Goal: Book appointment/travel/reservation

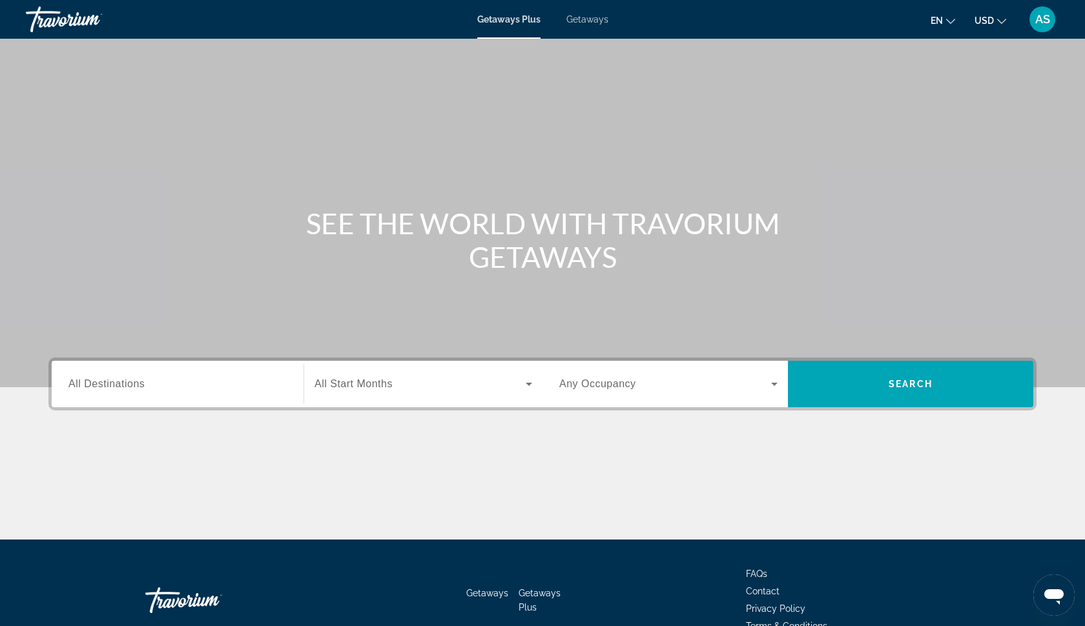
click at [575, 20] on span "Getaways" at bounding box center [587, 19] width 42 height 10
click at [378, 383] on span "All Start Months" at bounding box center [353, 383] width 78 height 11
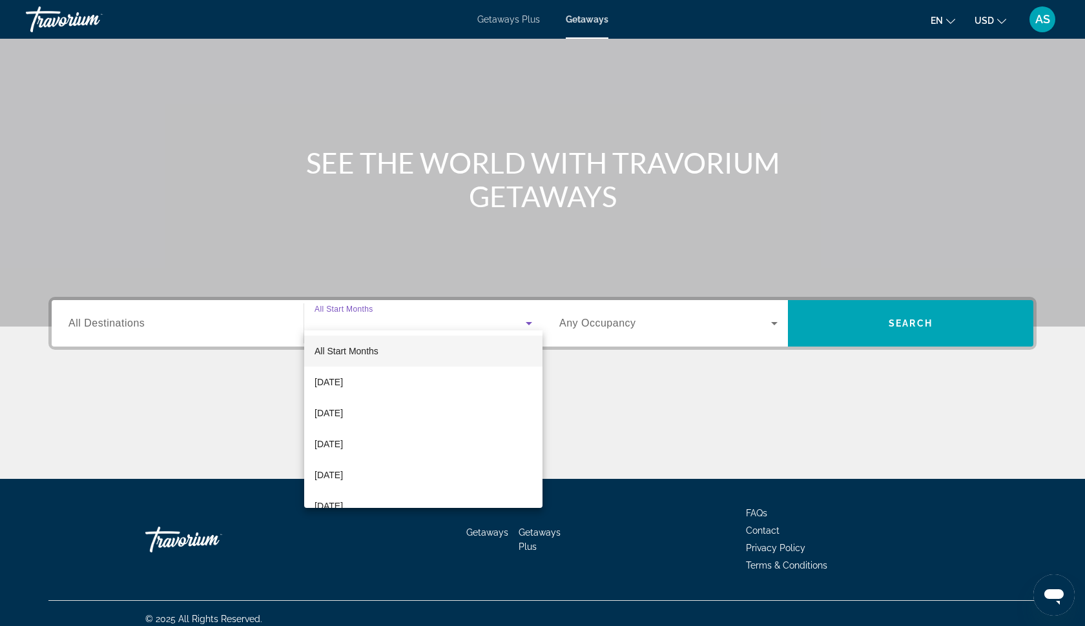
scroll to position [72, 0]
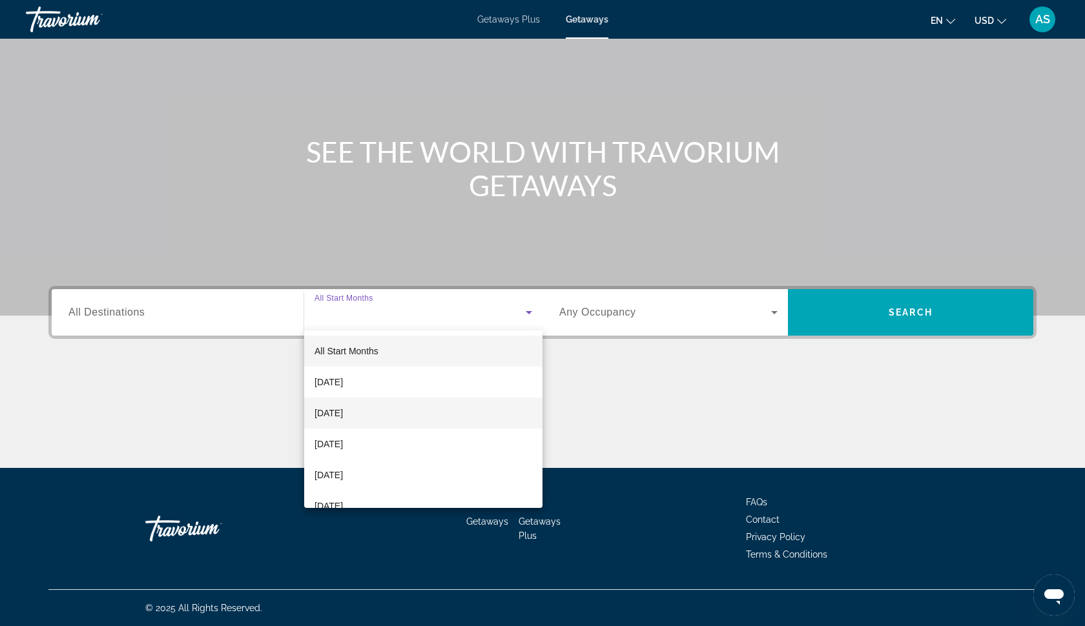
click at [343, 409] on span "[DATE]" at bounding box center [328, 412] width 28 height 15
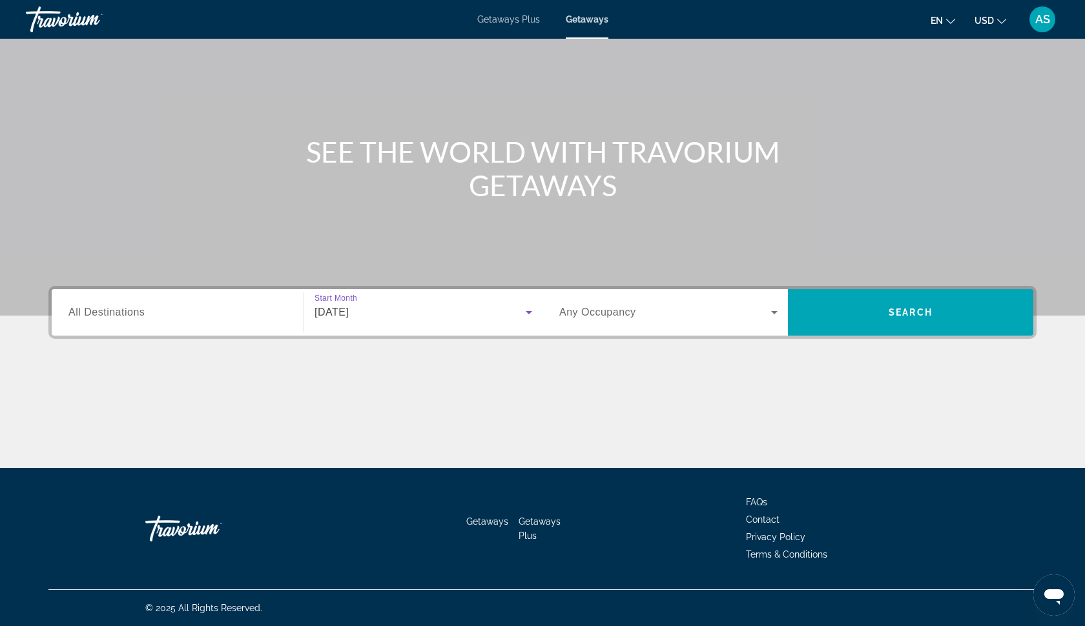
click at [611, 317] on span "Any Occupancy" at bounding box center [597, 312] width 77 height 11
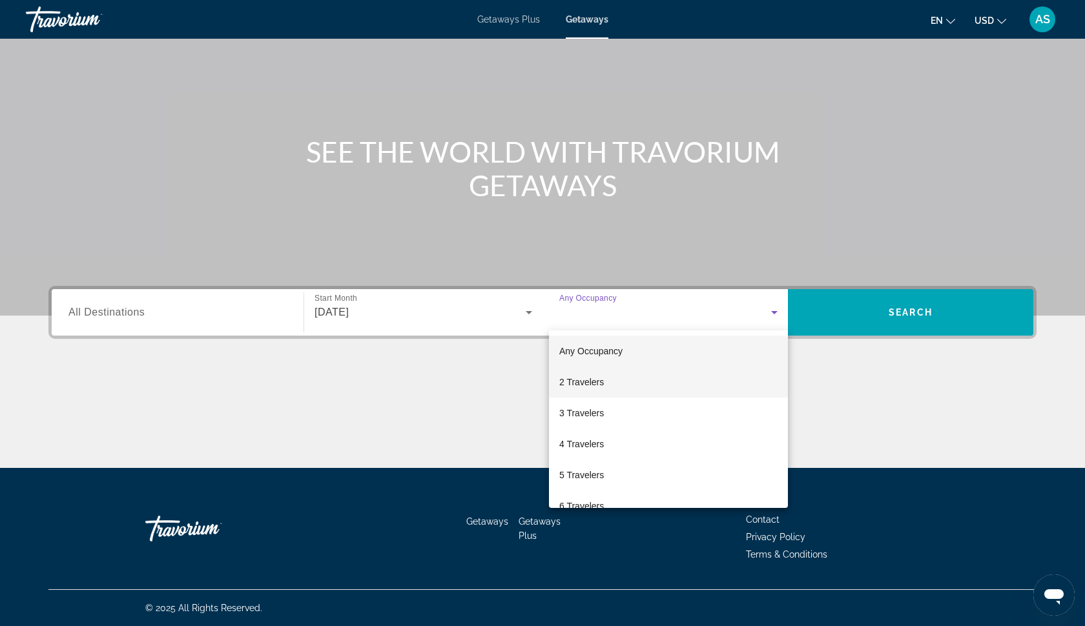
click at [582, 378] on span "2 Travelers" at bounding box center [581, 381] width 45 height 15
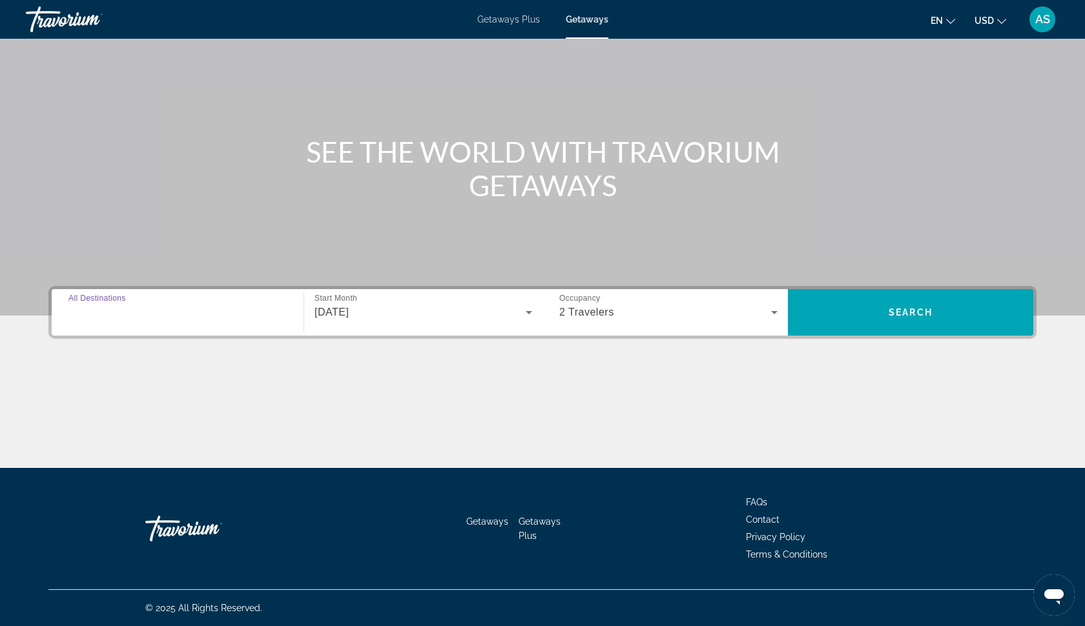
click at [170, 314] on input "Destination All Destinations" at bounding box center [177, 312] width 218 height 15
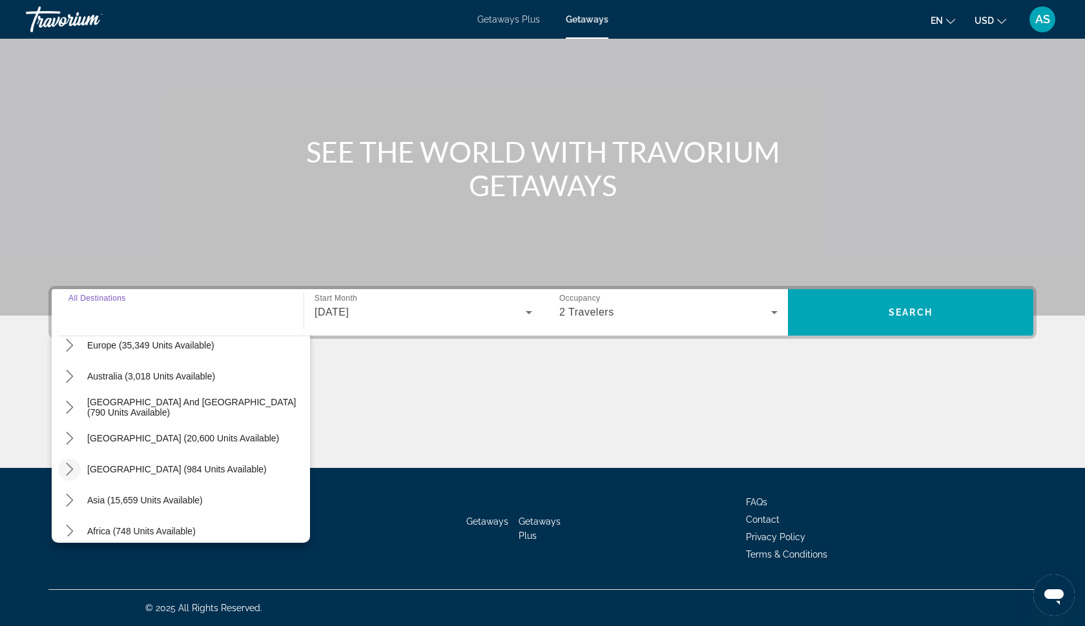
scroll to position [172, 0]
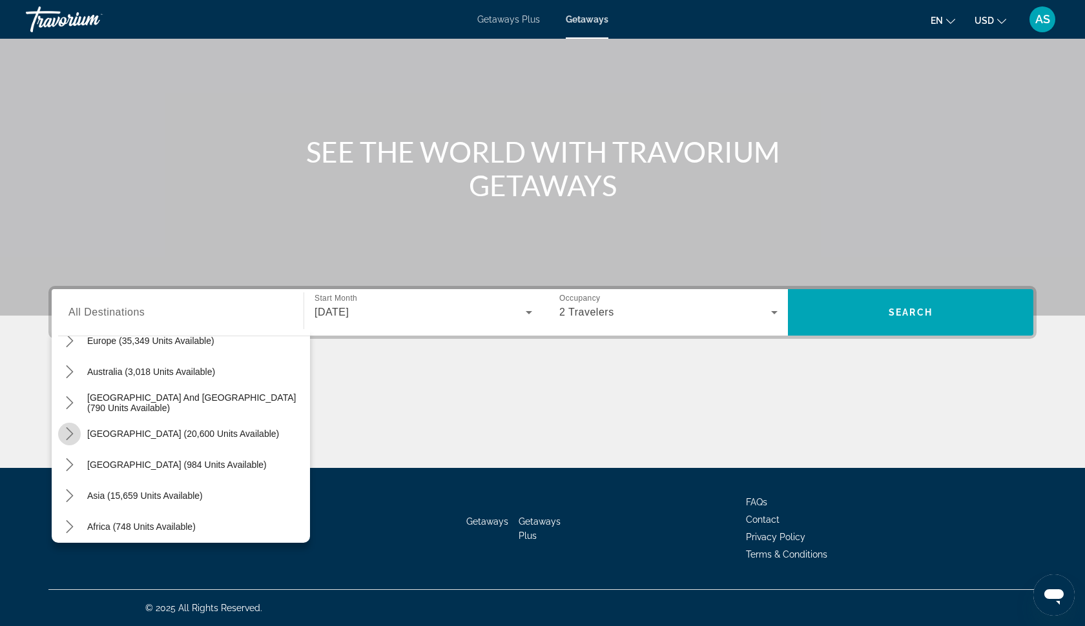
click at [70, 431] on icon "Toggle South America (20,600 units available) submenu" at bounding box center [69, 433] width 7 height 13
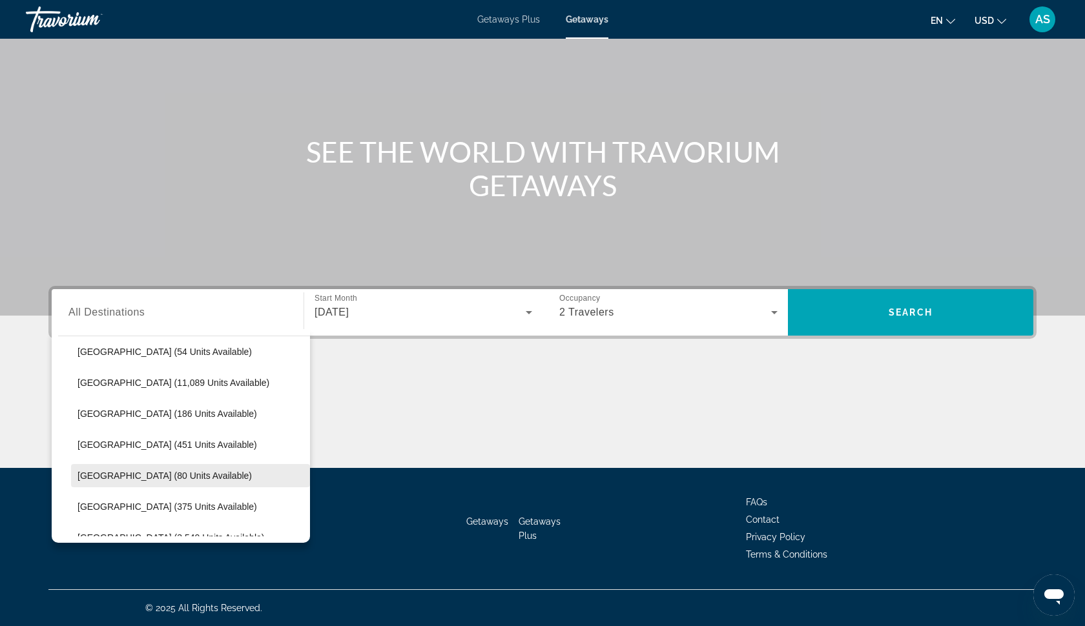
scroll to position [323, 0]
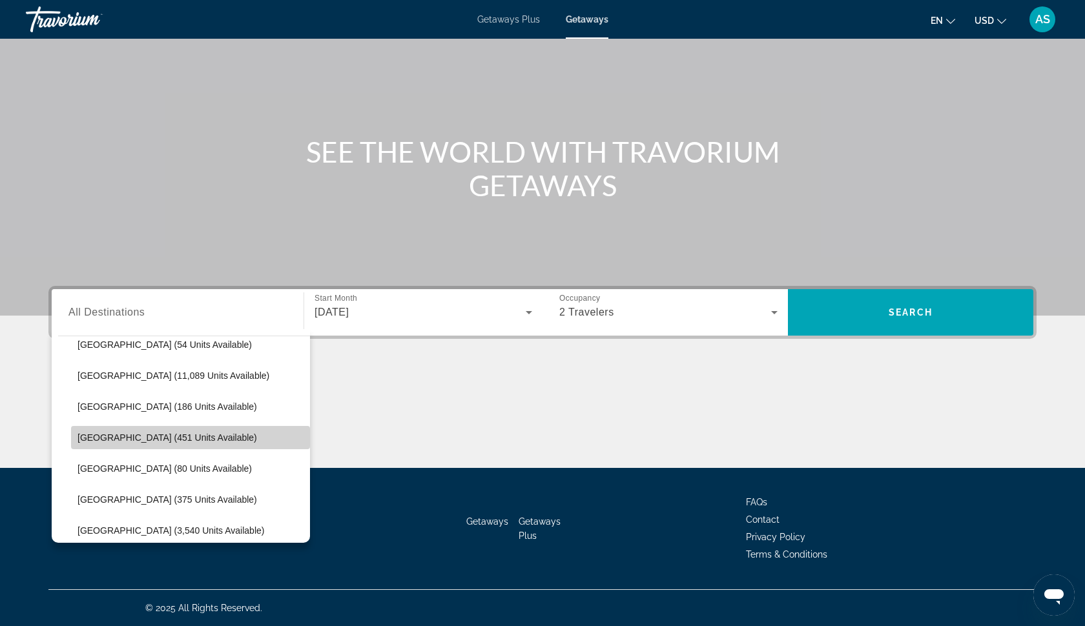
click at [105, 437] on span "[GEOGRAPHIC_DATA] (451 units available)" at bounding box center [166, 438] width 179 height 10
type input "**********"
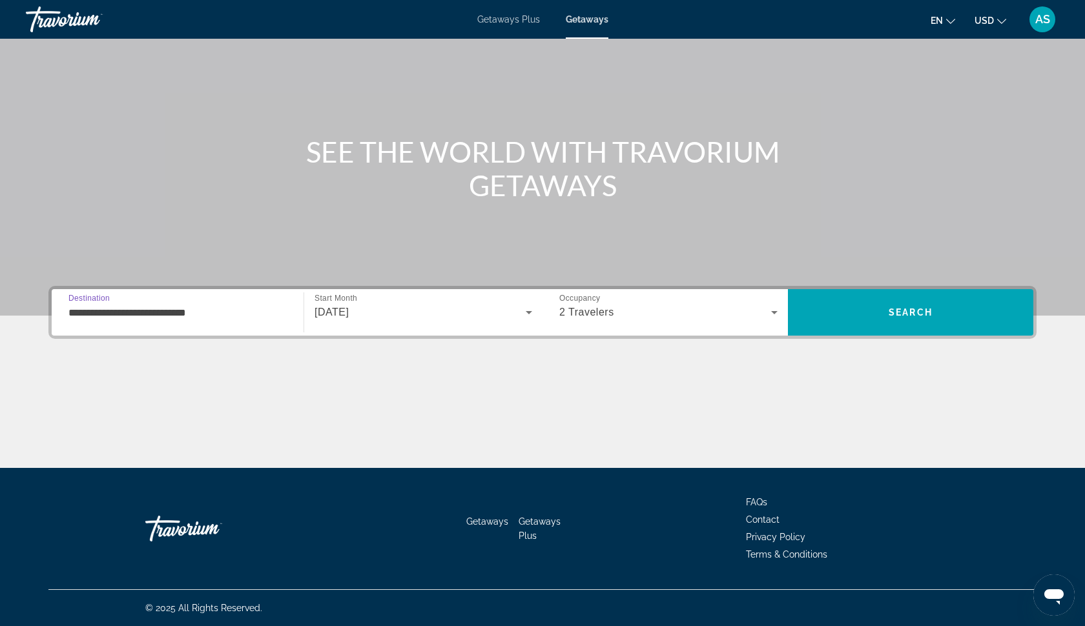
click at [139, 312] on input "**********" at bounding box center [177, 312] width 218 height 15
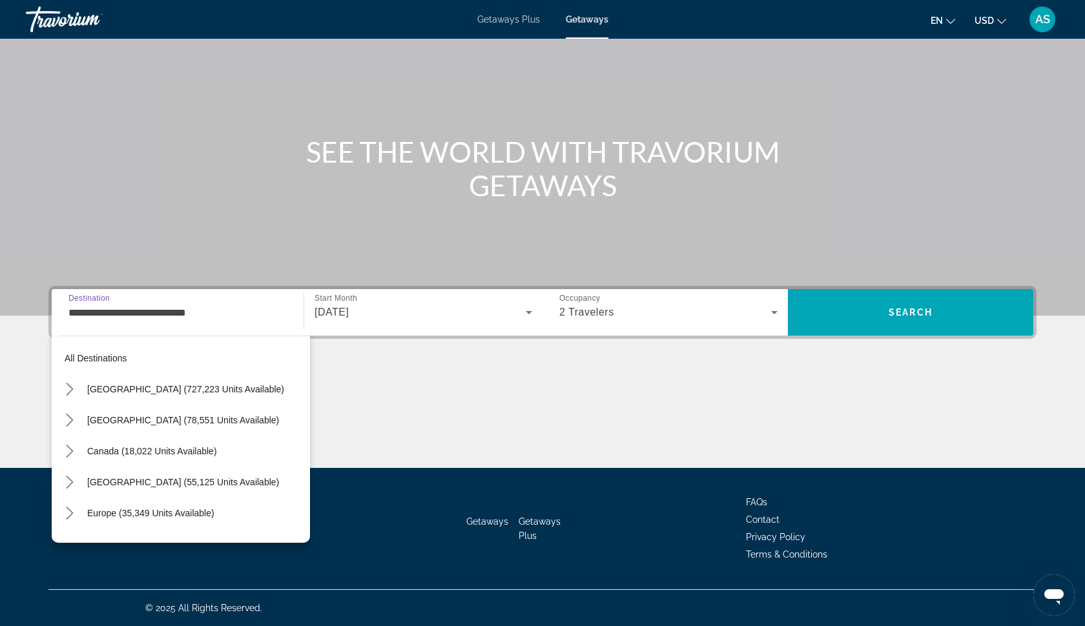
scroll to position [325, 0]
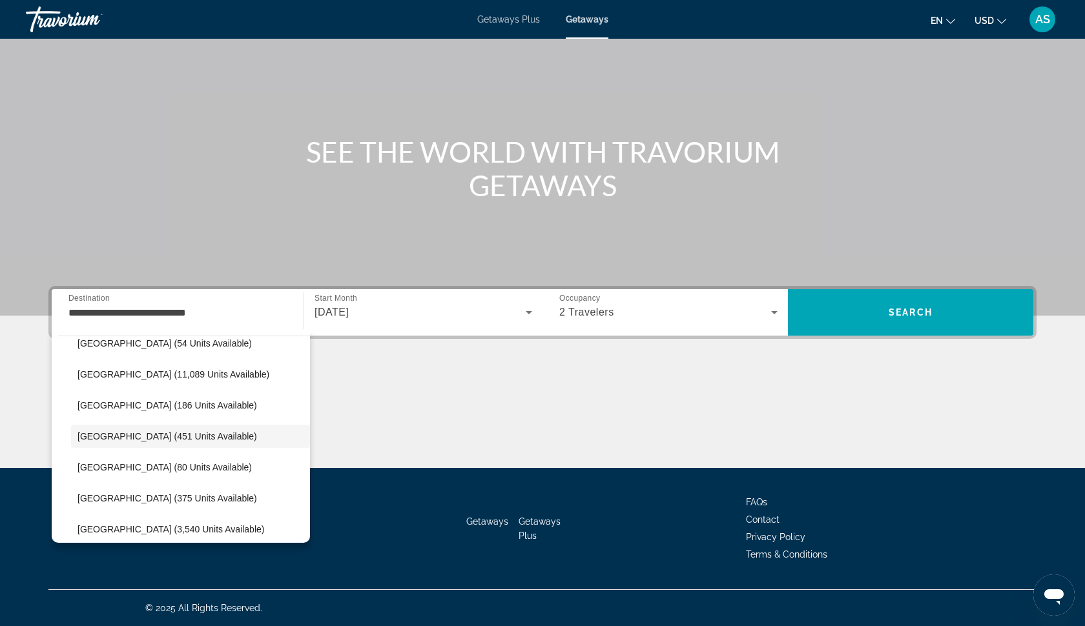
click at [640, 418] on div "Main content" at bounding box center [542, 419] width 988 height 97
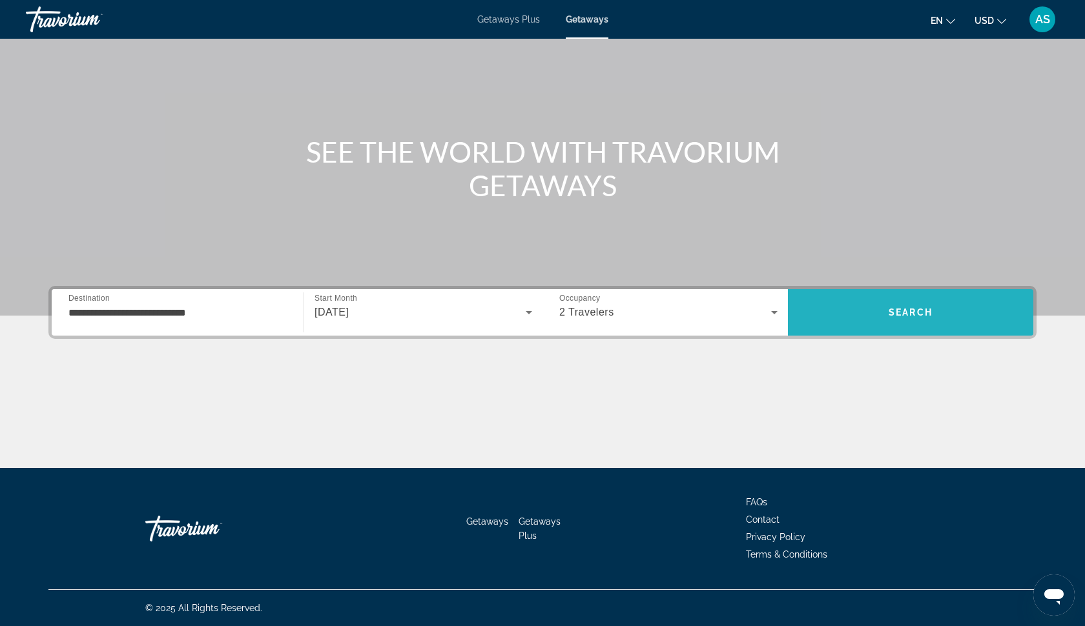
click at [888, 317] on button "Search" at bounding box center [910, 312] width 245 height 46
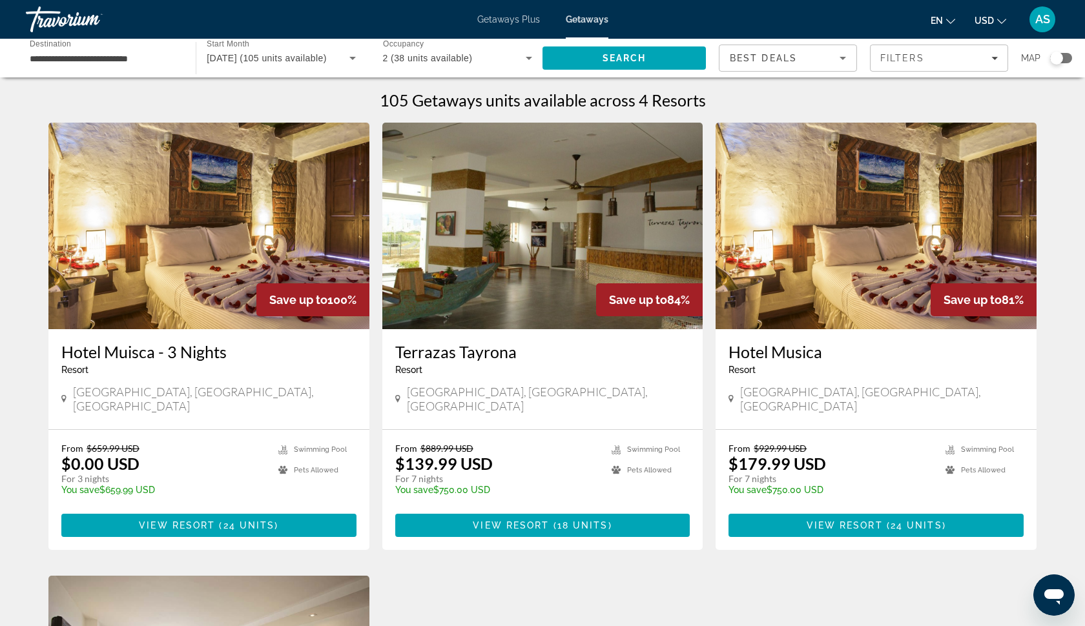
click at [138, 60] on input "**********" at bounding box center [104, 58] width 149 height 15
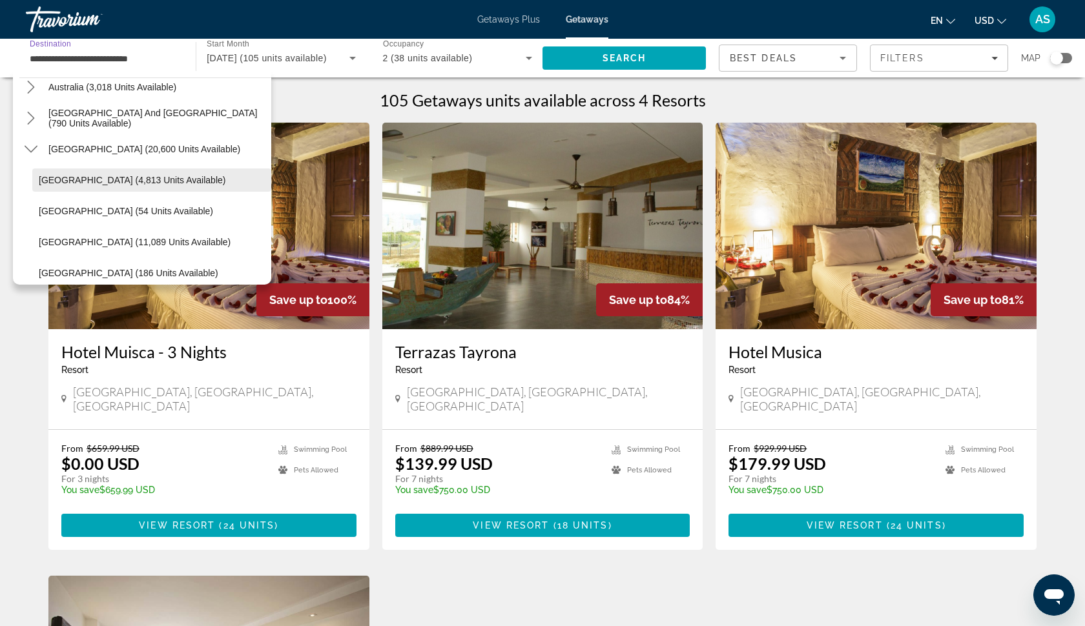
scroll to position [201, 0]
click at [33, 150] on icon "Toggle South America (20,600 units available) submenu" at bounding box center [31, 147] width 13 height 13
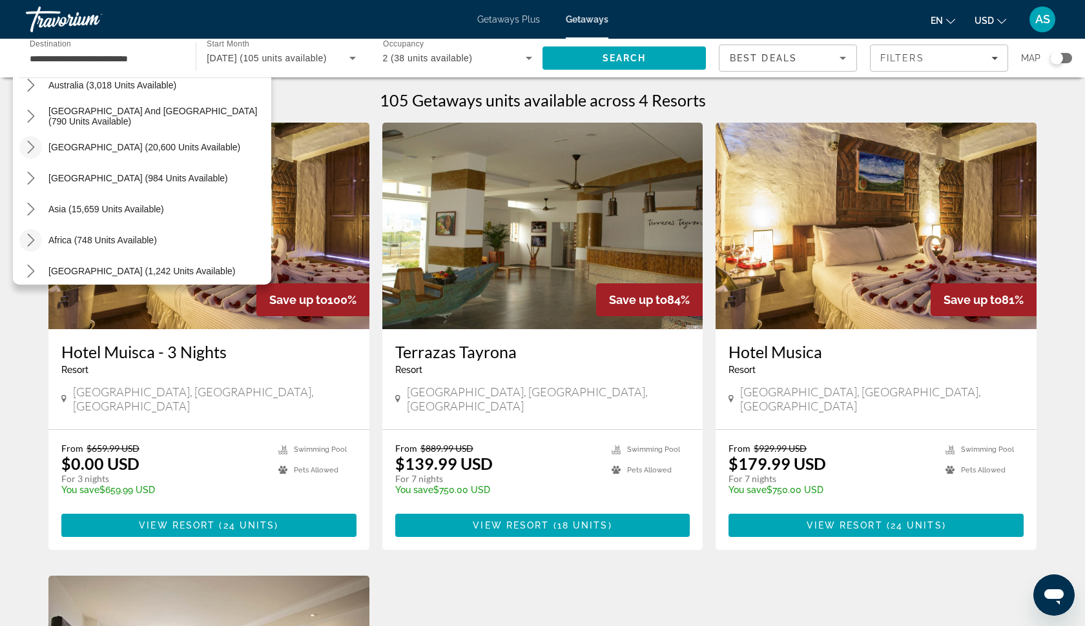
scroll to position [5, 0]
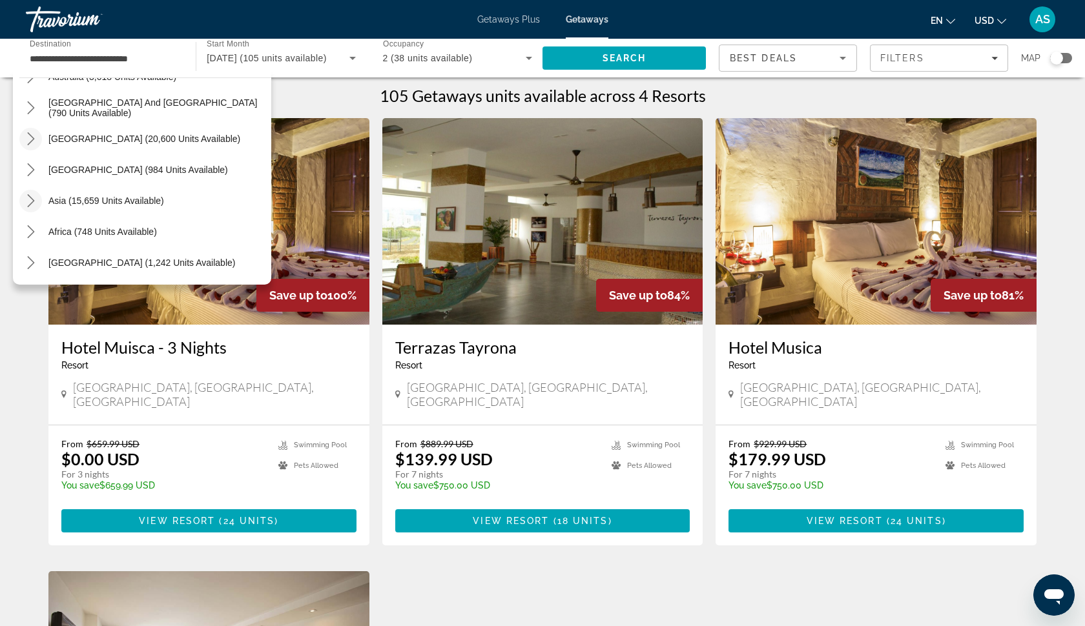
click at [33, 199] on icon "Toggle Asia (15,659 units available) submenu" at bounding box center [30, 200] width 7 height 13
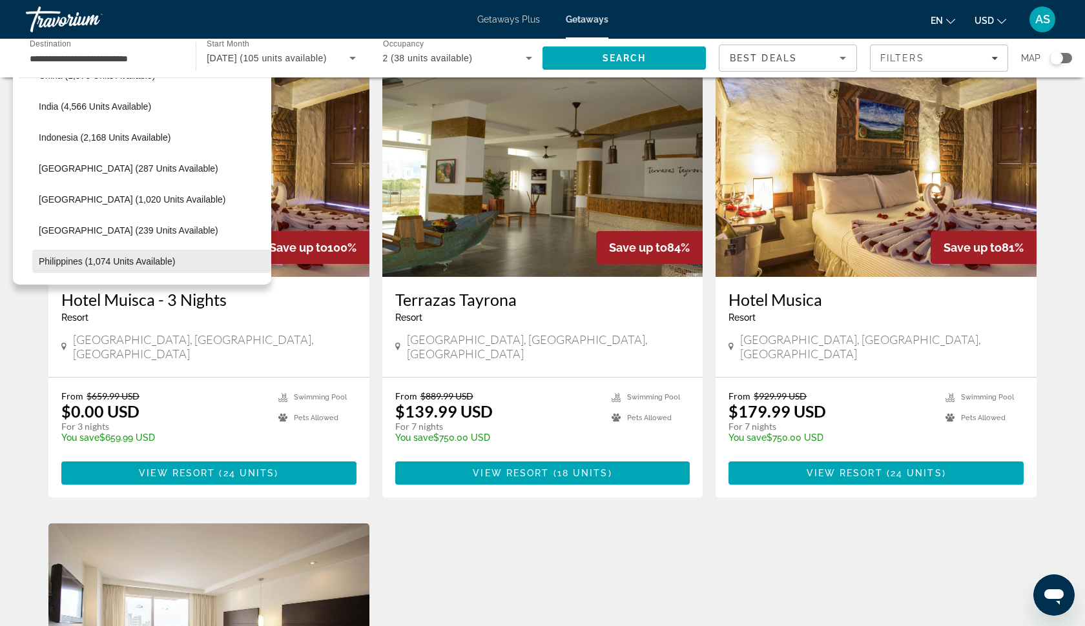
scroll to position [420, 0]
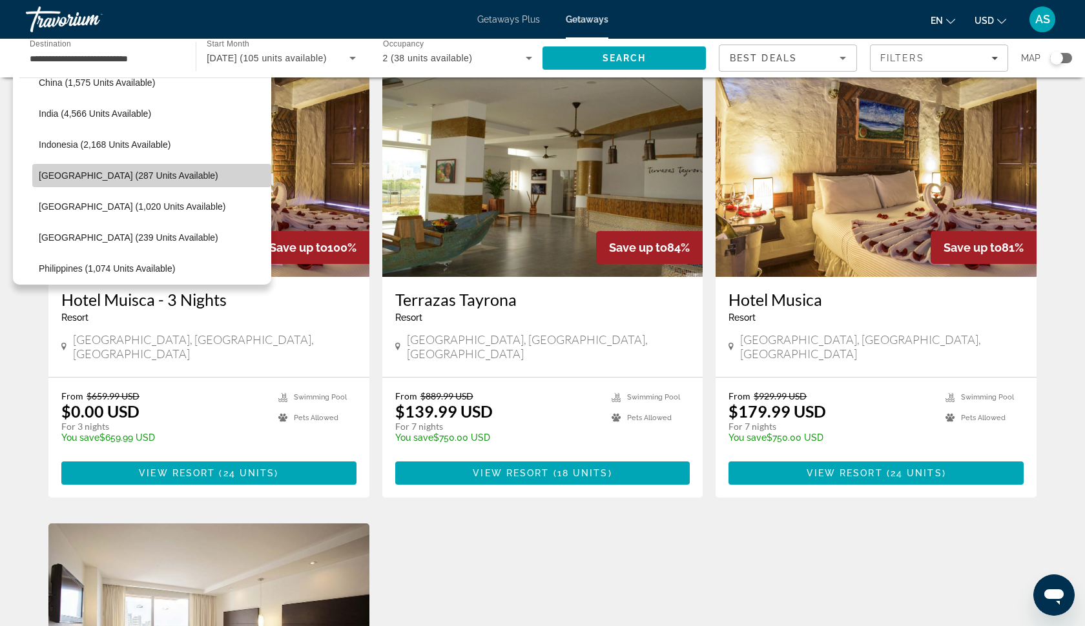
click at [66, 174] on span "[GEOGRAPHIC_DATA] (287 units available)" at bounding box center [128, 175] width 179 height 10
type input "**********"
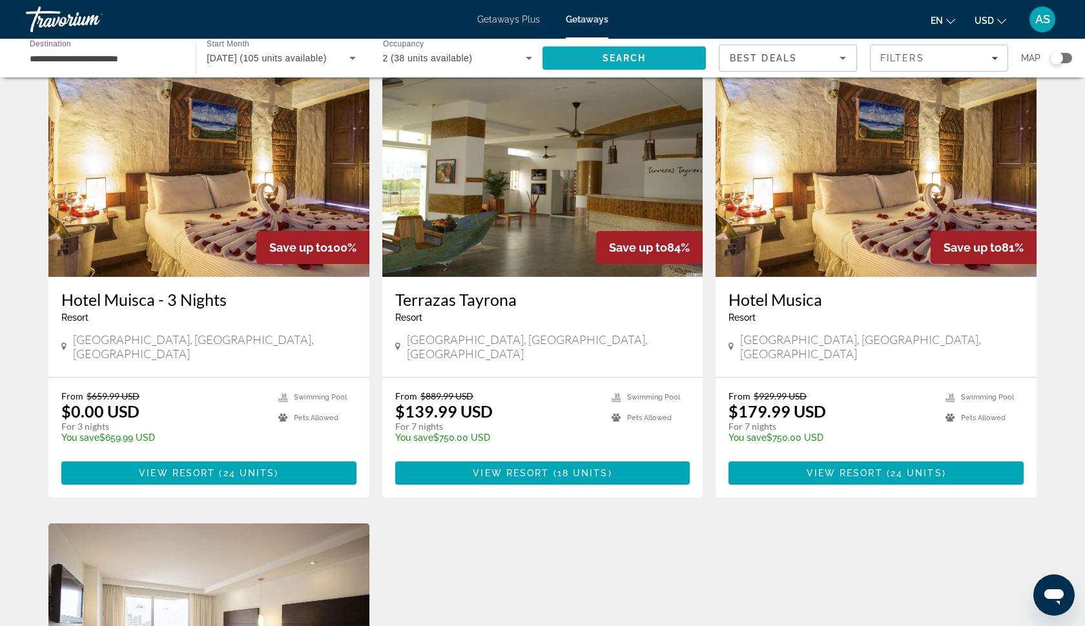
click at [600, 61] on span "Search" at bounding box center [623, 58] width 163 height 31
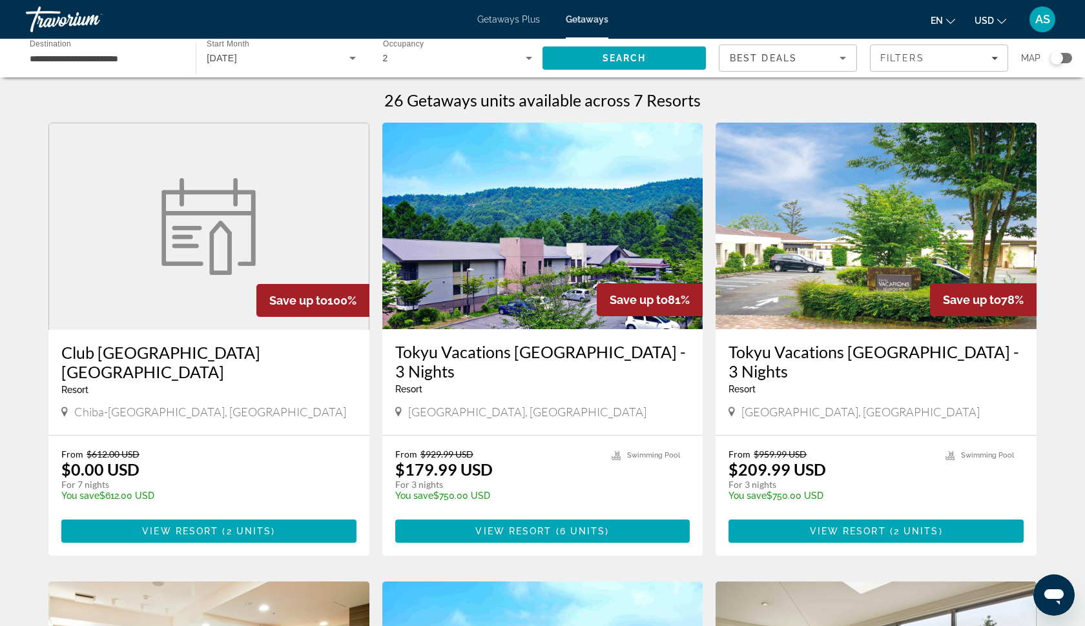
click at [96, 61] on input "**********" at bounding box center [104, 58] width 149 height 15
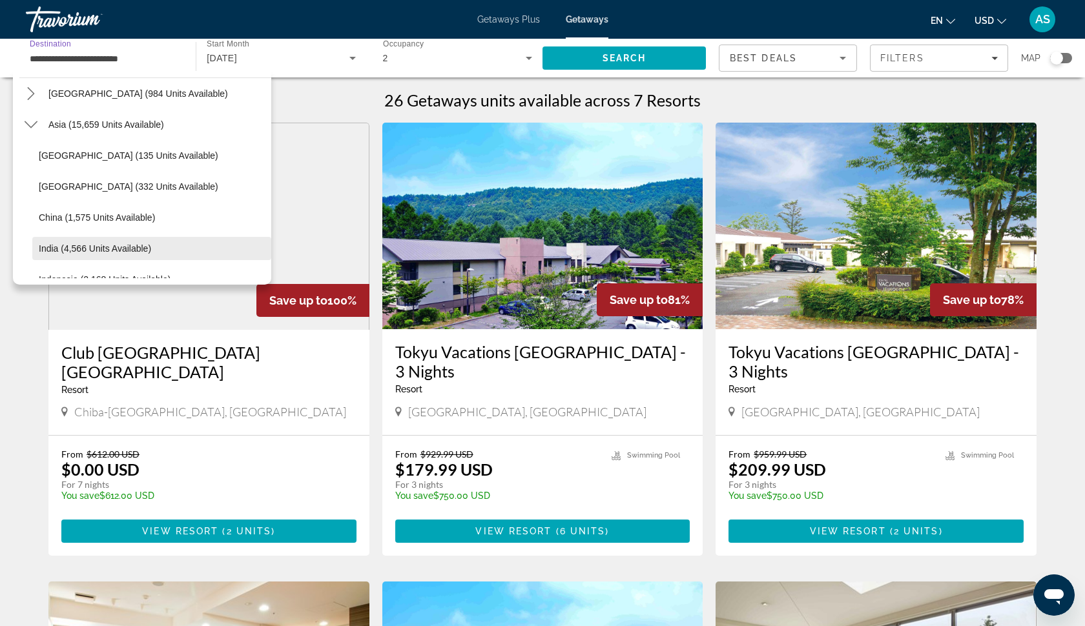
scroll to position [283, 0]
